Goal: Transaction & Acquisition: Book appointment/travel/reservation

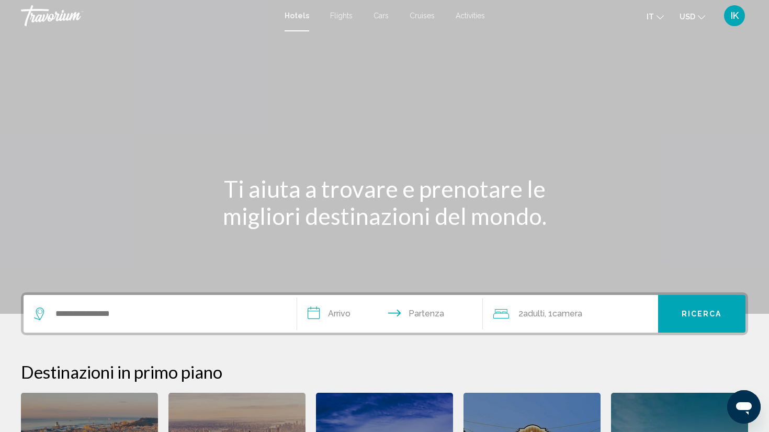
click at [50, 314] on div "Search widget" at bounding box center [157, 314] width 247 height 16
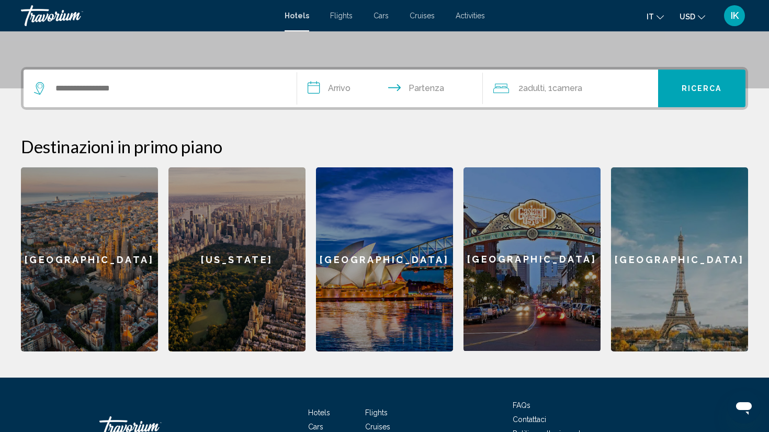
scroll to position [259, 0]
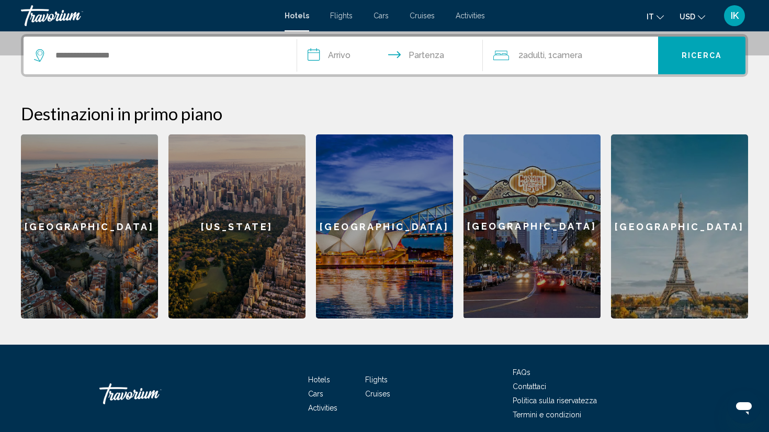
click at [343, 15] on span "Flights" at bounding box center [341, 16] width 23 height 8
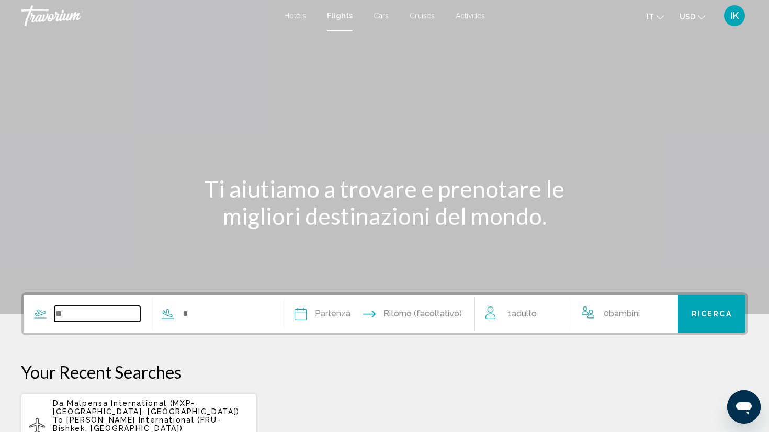
click at [57, 312] on input "Search widget" at bounding box center [97, 314] width 86 height 16
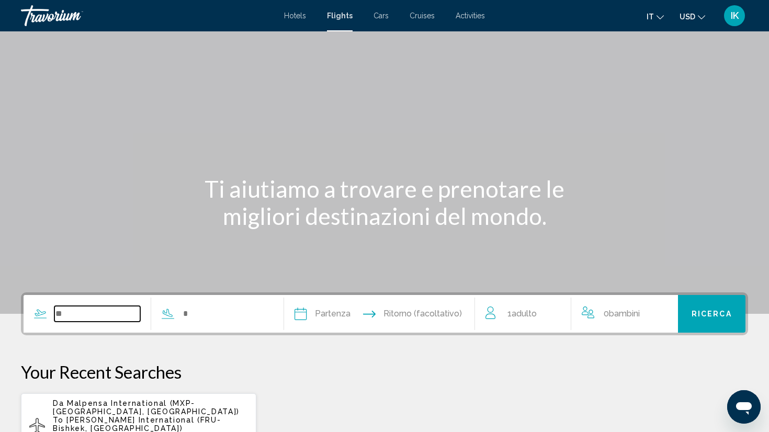
scroll to position [180, 0]
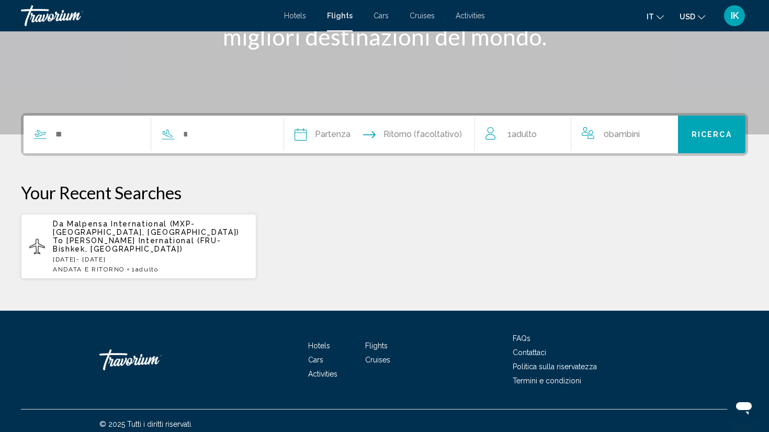
click at [82, 237] on span "[PERSON_NAME] International (FRU-Bishkek, [GEOGRAPHIC_DATA])" at bounding box center [137, 245] width 169 height 17
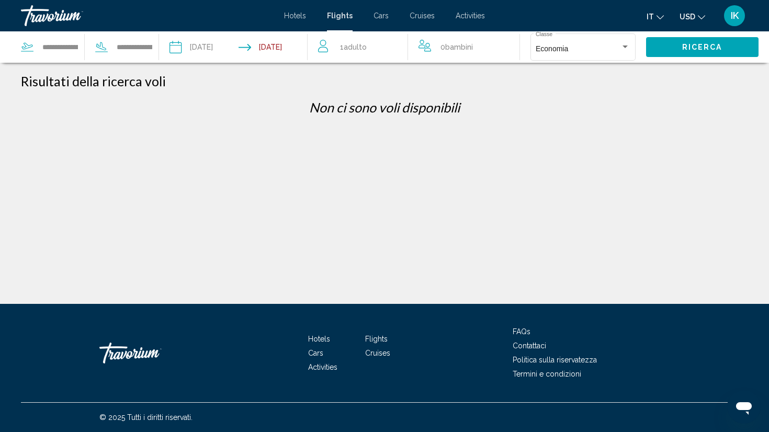
click at [336, 14] on span "Flights" at bounding box center [340, 16] width 26 height 8
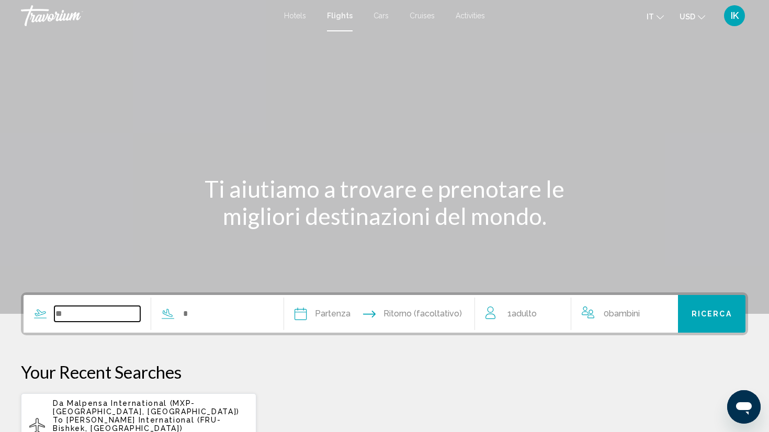
click at [68, 312] on input "Search widget" at bounding box center [97, 314] width 86 height 16
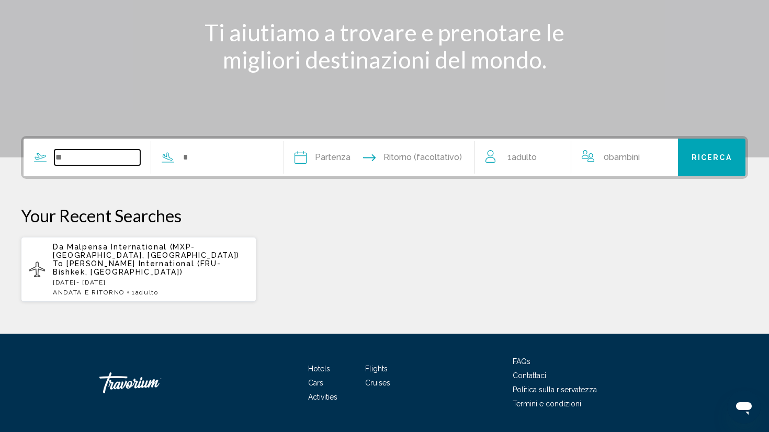
scroll to position [180, 0]
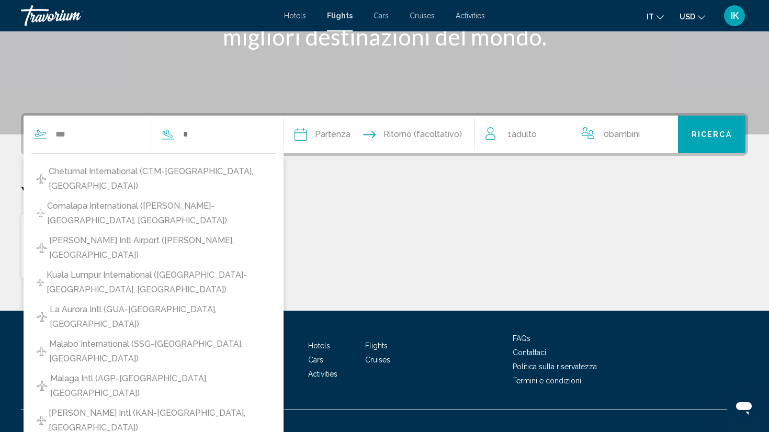
type input "**********"
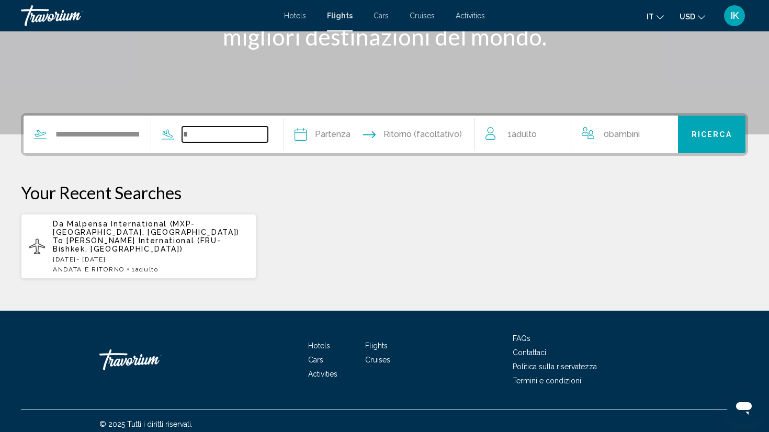
click at [211, 131] on input "Search widget" at bounding box center [225, 135] width 86 height 16
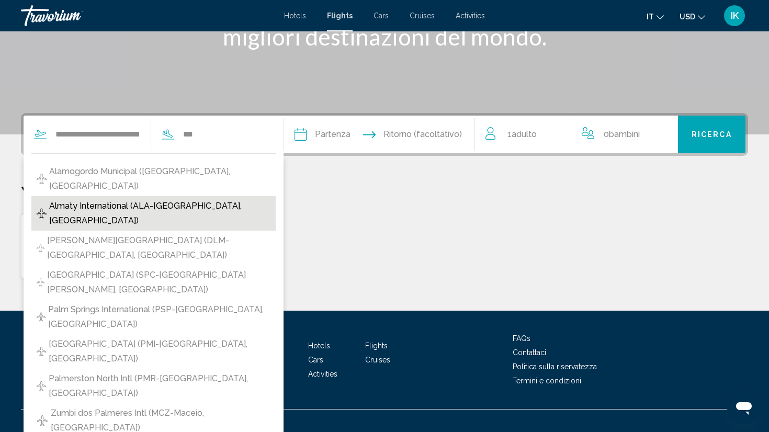
click at [104, 199] on span "Almaty International (ALA-[GEOGRAPHIC_DATA], [GEOGRAPHIC_DATA])" at bounding box center [159, 213] width 221 height 29
type input "**********"
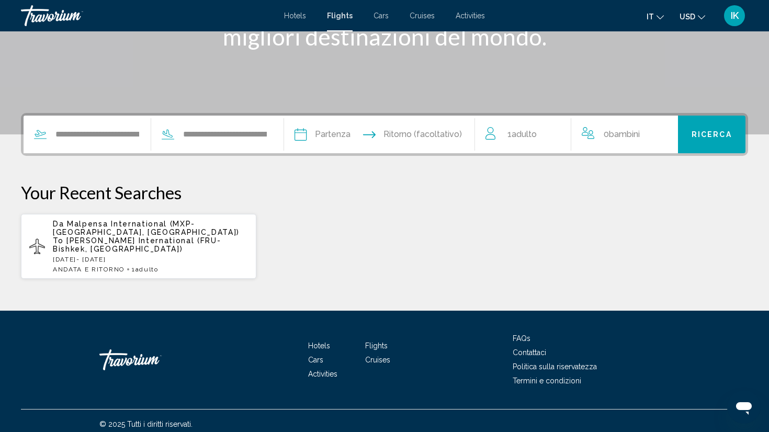
click at [340, 133] on input "Depart date" at bounding box center [339, 136] width 94 height 41
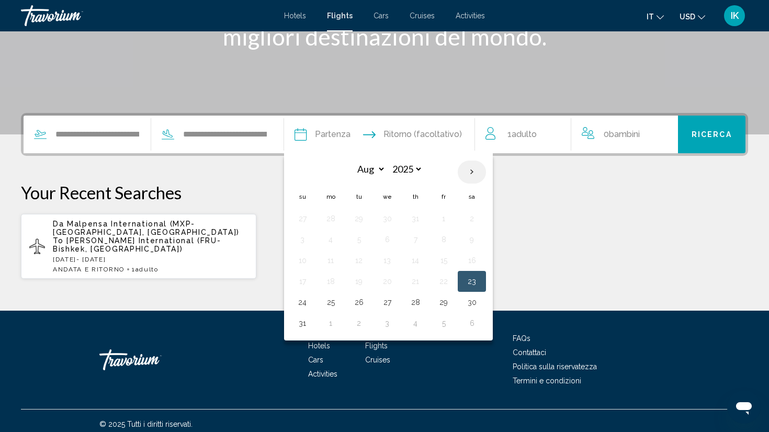
click at [486, 171] on th "Next month" at bounding box center [472, 172] width 28 height 23
select select "*"
click at [367, 281] on button "23" at bounding box center [359, 281] width 17 height 15
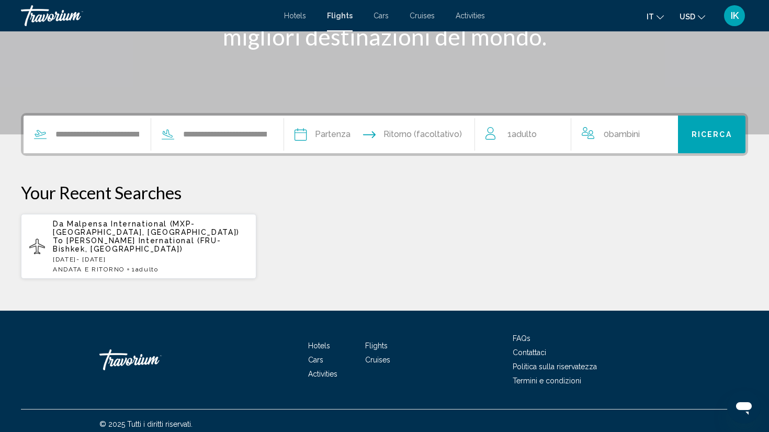
type input "**********"
click at [444, 133] on input "Return date" at bounding box center [432, 136] width 94 height 41
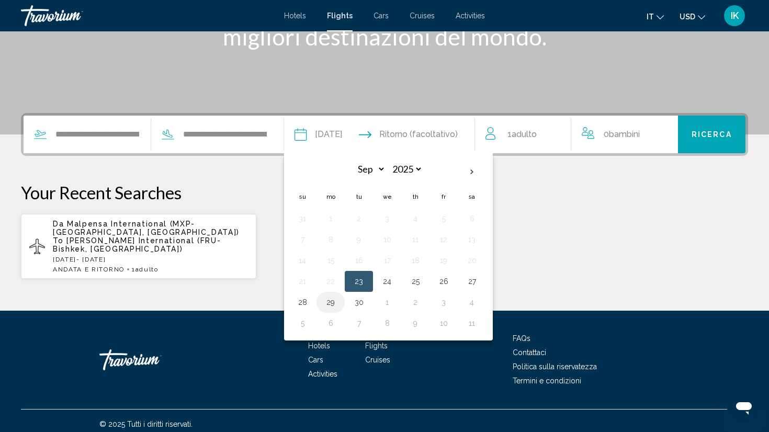
click at [339, 304] on button "29" at bounding box center [330, 302] width 17 height 15
type input "**********"
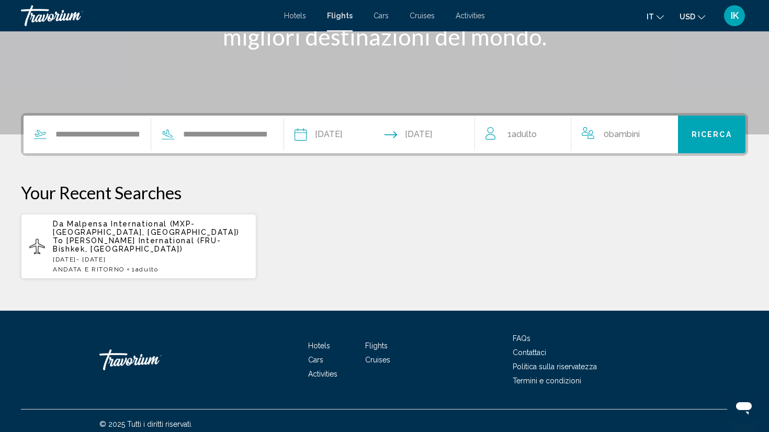
click at [713, 132] on span "Ricerca" at bounding box center [712, 135] width 40 height 8
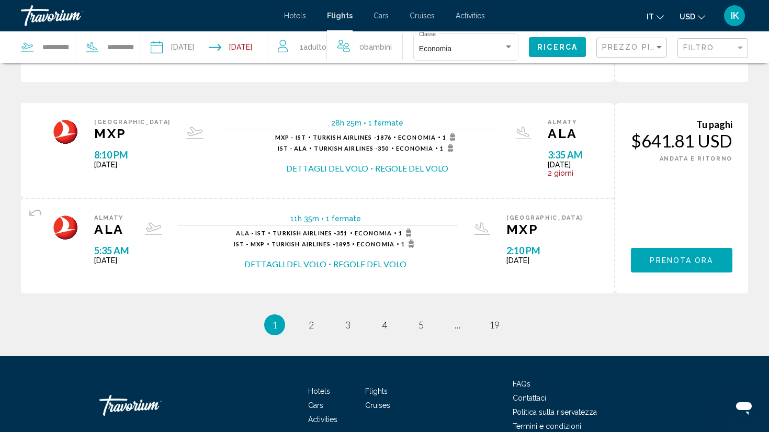
scroll to position [1125, 0]
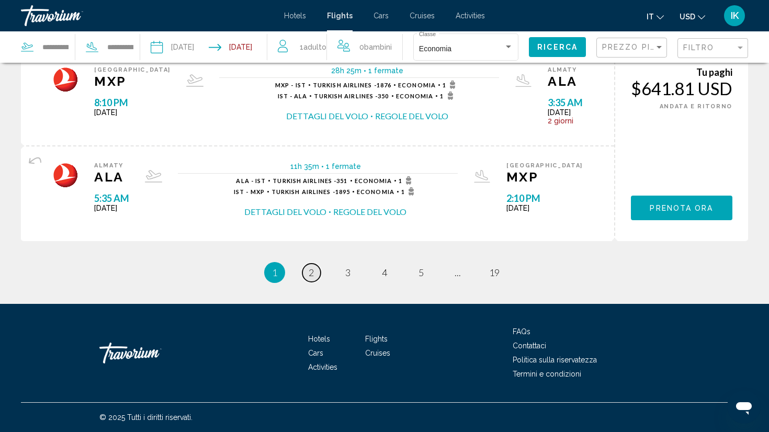
click at [312, 274] on span "2" at bounding box center [311, 273] width 5 height 12
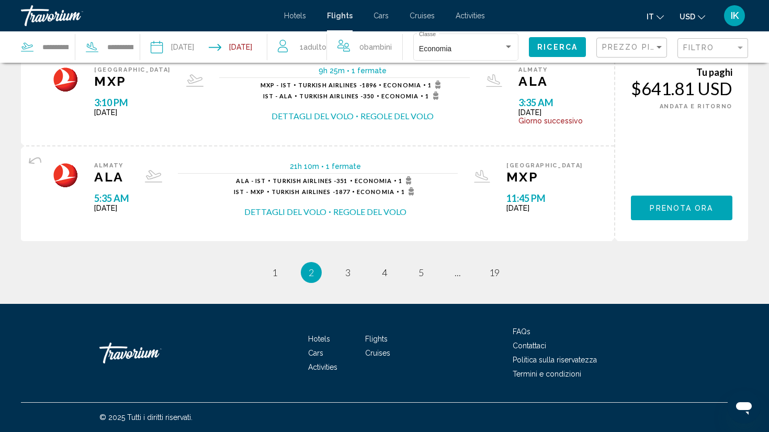
scroll to position [1125, 0]
click at [348, 274] on span "3" at bounding box center [347, 273] width 5 height 12
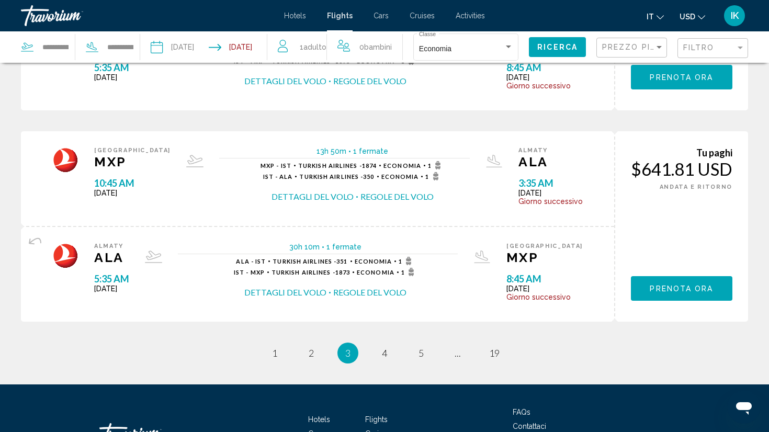
scroll to position [1125, 0]
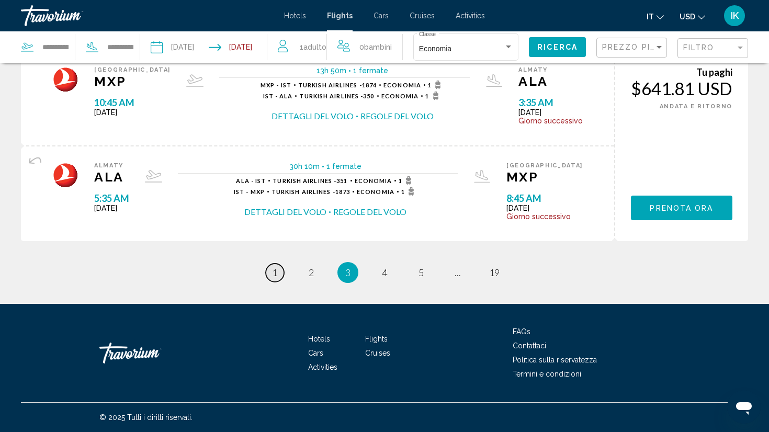
click at [275, 272] on span "1" at bounding box center [274, 273] width 5 height 12
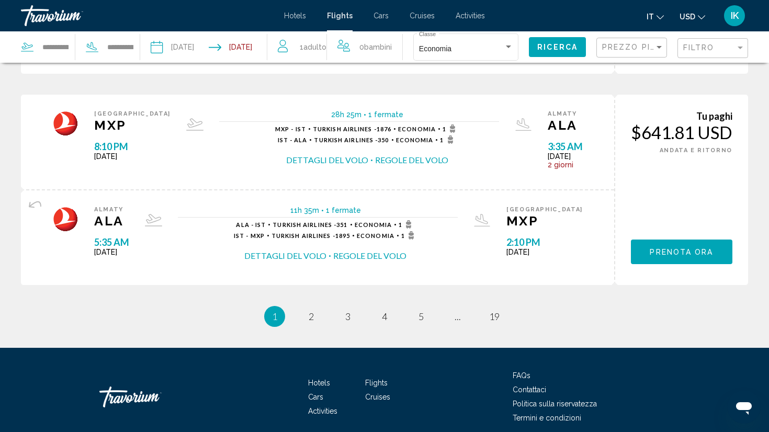
scroll to position [1125, 0]
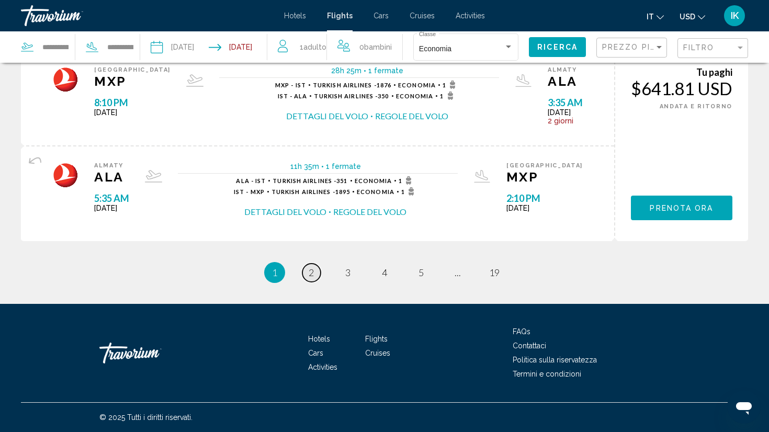
click at [311, 272] on span "2" at bounding box center [311, 273] width 5 height 12
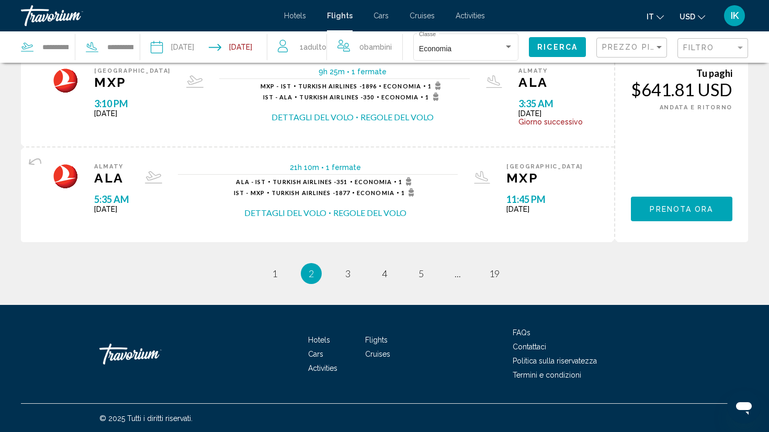
scroll to position [1125, 0]
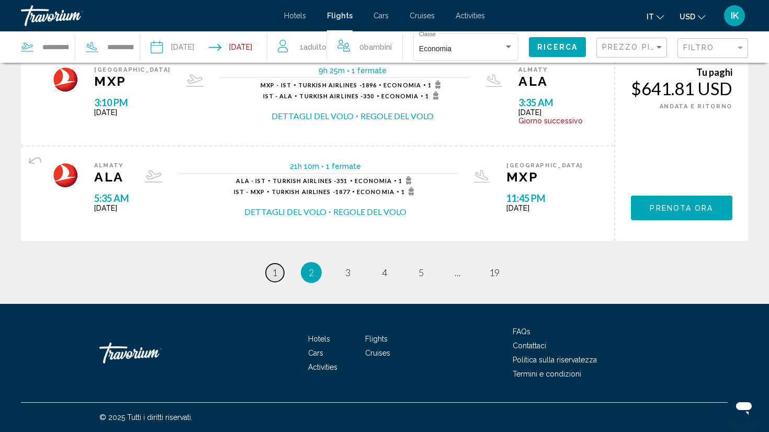
click at [276, 272] on span "1" at bounding box center [274, 273] width 5 height 12
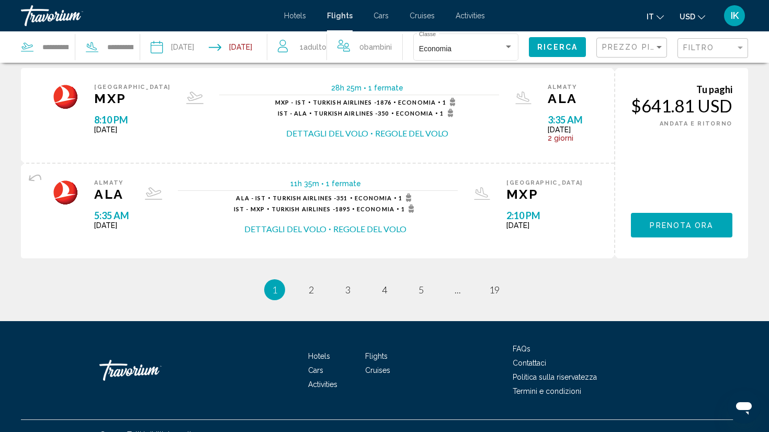
scroll to position [1114, 0]
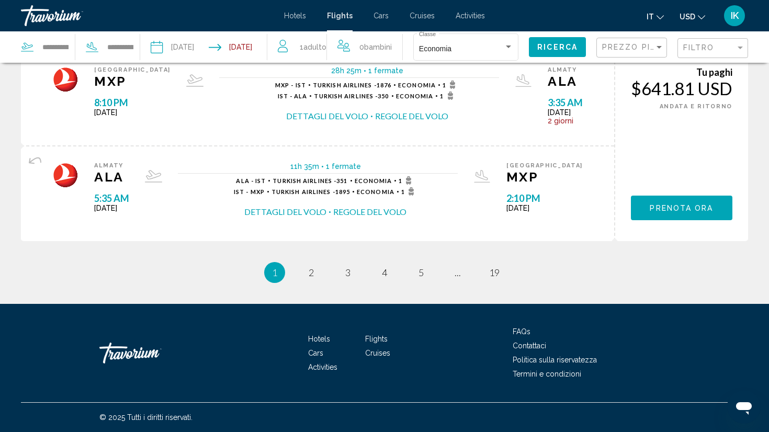
click at [269, 282] on li "You're on page 1" at bounding box center [274, 272] width 21 height 21
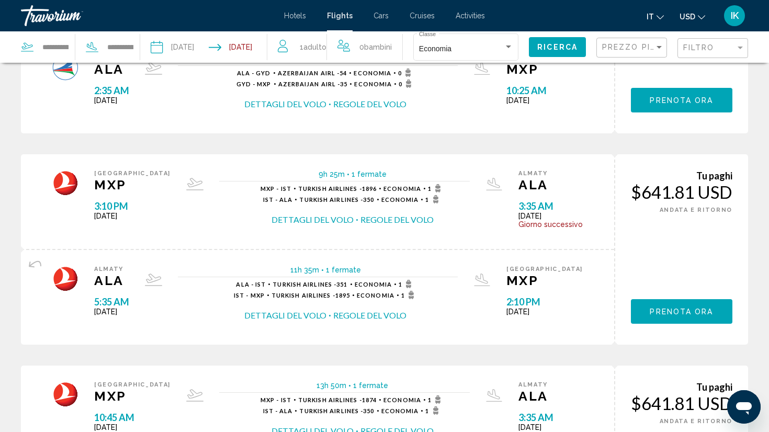
scroll to position [0, 0]
